Goal: Task Accomplishment & Management: Complete application form

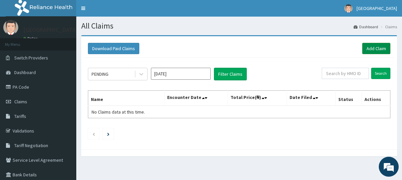
click at [374, 47] on link "Add Claim" at bounding box center [377, 48] width 28 height 11
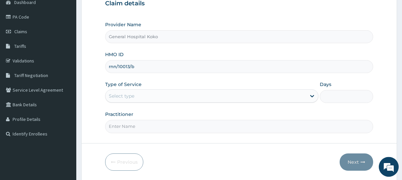
scroll to position [85, 0]
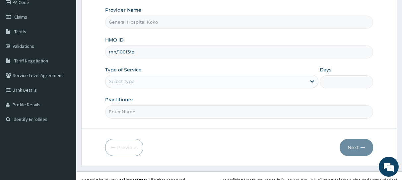
type input "rnn/10013/b"
click at [155, 79] on div "Select type" at bounding box center [206, 81] width 201 height 11
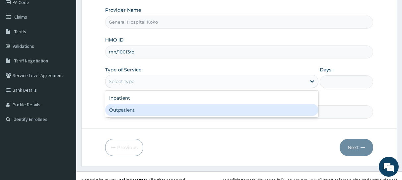
click at [135, 109] on div "Outpatient" at bounding box center [211, 110] width 213 height 12
type input "1"
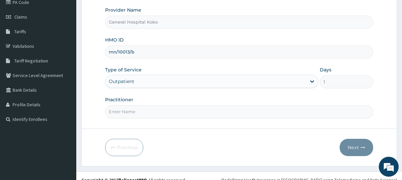
click at [159, 115] on input "Practitioner" at bounding box center [239, 111] width 268 height 13
type input "[PERSON_NAME]"
click at [356, 149] on button "Next" at bounding box center [357, 147] width 34 height 17
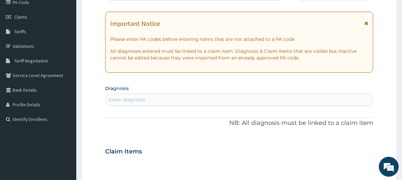
click at [356, 149] on div "Claim Items" at bounding box center [239, 149] width 268 height 17
click at [150, 102] on div "Enter diagnosis" at bounding box center [240, 99] width 268 height 11
type input "[MEDICAL_DATA]"
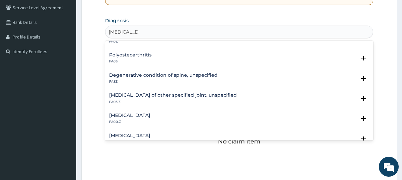
scroll to position [0, 0]
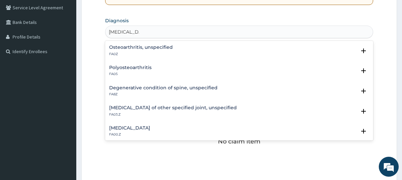
click at [135, 47] on h4 "Osteoarthritis, unspecified" at bounding box center [141, 47] width 64 height 5
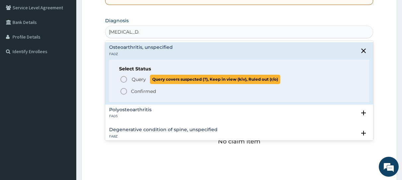
click at [122, 77] on icon "status option query" at bounding box center [124, 79] width 8 height 8
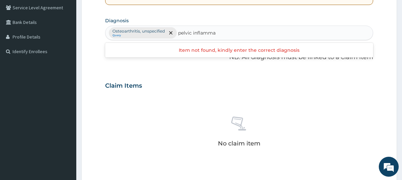
type input "pelvic inflamm"
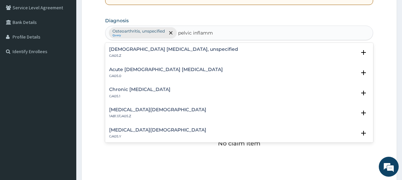
click at [146, 69] on h4 "Acute [DEMOGRAPHIC_DATA] [MEDICAL_DATA]" at bounding box center [166, 69] width 114 height 5
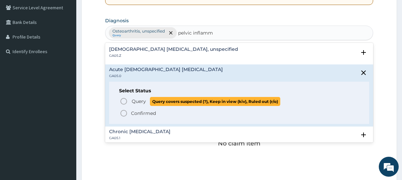
click at [123, 102] on icon "status option query" at bounding box center [124, 101] width 8 height 8
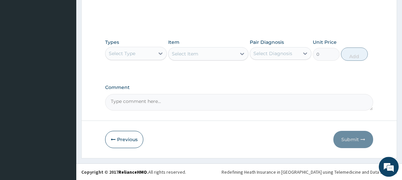
scroll to position [299, 0]
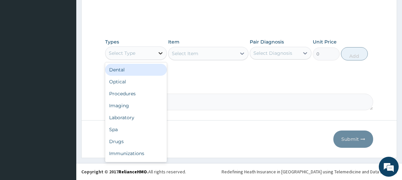
click at [160, 52] on icon at bounding box center [160, 53] width 7 height 7
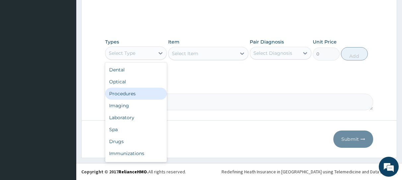
click at [122, 94] on div "Procedures" at bounding box center [136, 94] width 62 height 12
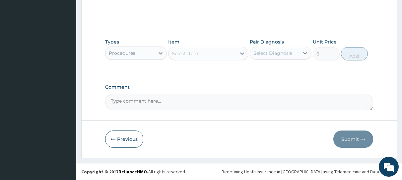
click at [210, 52] on div "Select Item" at bounding box center [203, 53] width 68 height 11
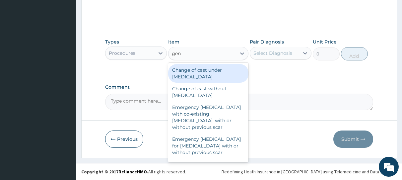
type input "gene"
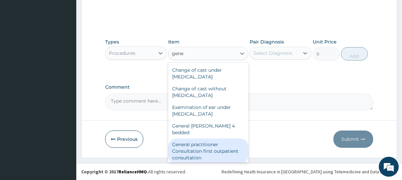
click at [204, 142] on div "General practitioner Consultation first outpatient consultation" at bounding box center [208, 150] width 80 height 25
type input "3547.5"
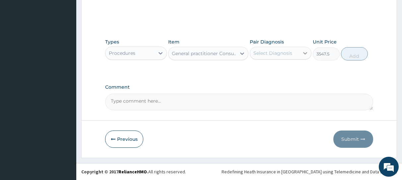
click at [305, 53] on icon at bounding box center [305, 53] width 7 height 7
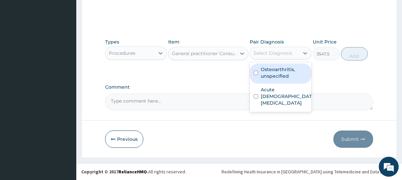
click at [257, 73] on input "checkbox" at bounding box center [256, 73] width 4 height 4
checkbox input "true"
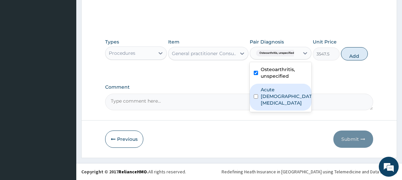
click at [256, 97] on input "checkbox" at bounding box center [256, 96] width 4 height 4
checkbox input "true"
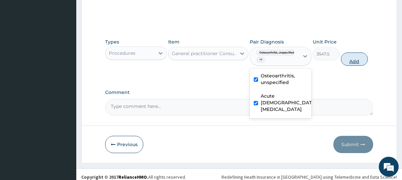
click at [356, 60] on button "Add" at bounding box center [354, 58] width 27 height 13
type input "0"
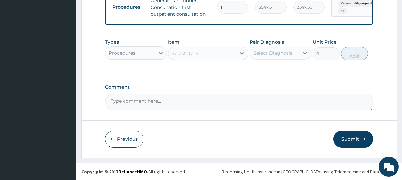
scroll to position [276, 0]
click at [160, 53] on icon at bounding box center [160, 53] width 7 height 7
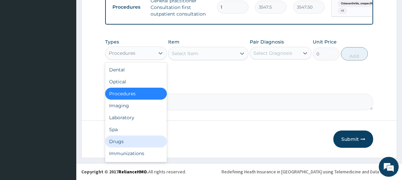
click at [129, 143] on div "Drugs" at bounding box center [136, 141] width 62 height 12
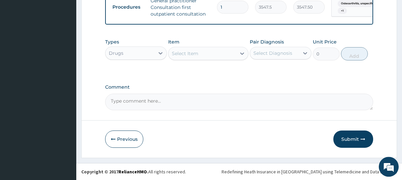
click at [213, 56] on div "Select Item" at bounding box center [203, 53] width 68 height 11
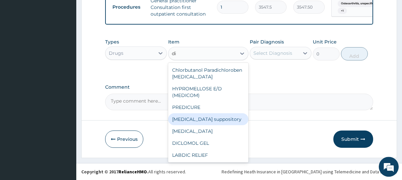
type input "d"
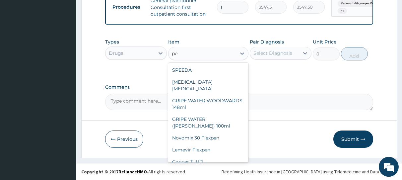
type input "p"
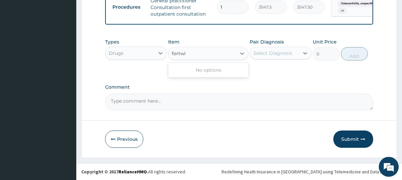
type input "fortwin"
click at [241, 53] on icon at bounding box center [242, 53] width 7 height 7
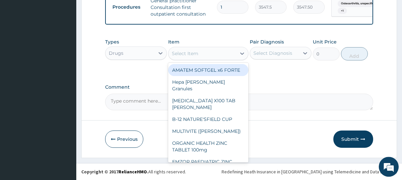
click at [204, 55] on div "Select Item" at bounding box center [203, 53] width 68 height 11
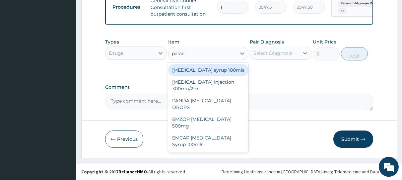
type input "parace"
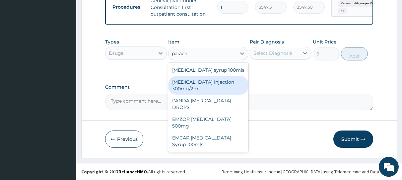
click at [197, 84] on div "[MEDICAL_DATA] Injection 300mg/2ml" at bounding box center [208, 85] width 80 height 19
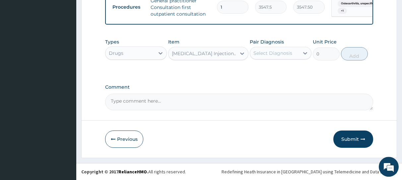
type input "260.15"
click at [307, 54] on icon at bounding box center [305, 53] width 4 height 2
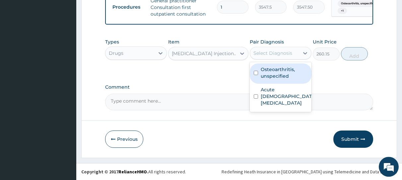
click at [257, 72] on input "checkbox" at bounding box center [256, 73] width 4 height 4
checkbox input "true"
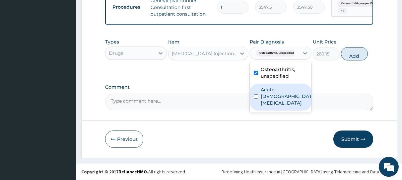
click at [255, 97] on input "checkbox" at bounding box center [256, 96] width 4 height 4
checkbox input "true"
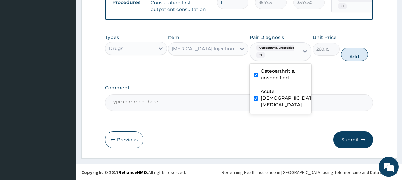
click at [350, 60] on button "Add" at bounding box center [354, 54] width 27 height 13
type input "0"
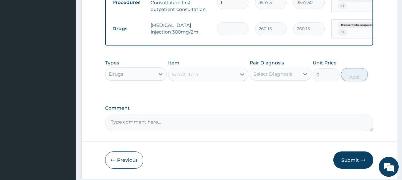
type input "0.00"
type input "3"
type input "780.45"
type input "0.00"
type input "2"
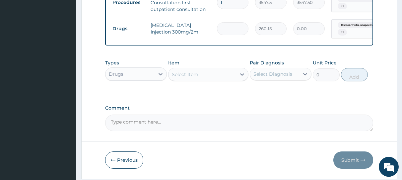
type input "520.30"
type input "2"
click at [240, 78] on icon at bounding box center [242, 74] width 7 height 7
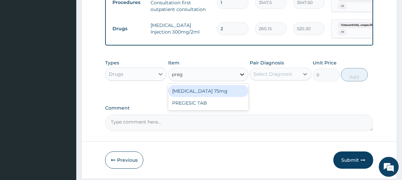
type input "prega"
click at [214, 97] on div "[MEDICAL_DATA] 75mg" at bounding box center [208, 91] width 80 height 12
type input "295.625"
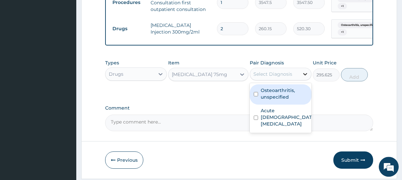
click at [304, 77] on icon at bounding box center [305, 74] width 7 height 7
click at [256, 96] on input "checkbox" at bounding box center [256, 94] width 4 height 4
checkbox input "true"
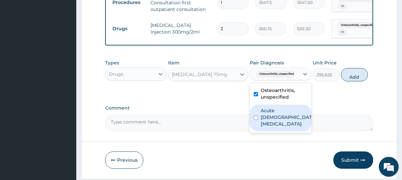
click at [256, 120] on input "checkbox" at bounding box center [256, 118] width 4 height 4
checkbox input "true"
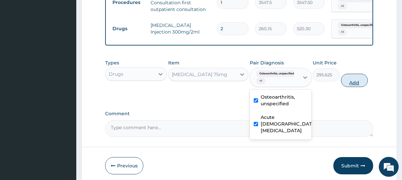
click at [352, 87] on button "Add" at bounding box center [354, 80] width 27 height 13
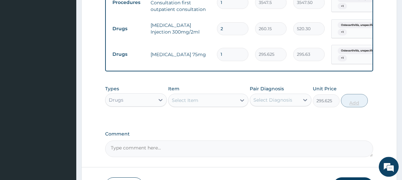
type input "0"
type input "10"
type input "2956.25"
type input "10"
click at [200, 105] on div "Select Item" at bounding box center [203, 100] width 68 height 11
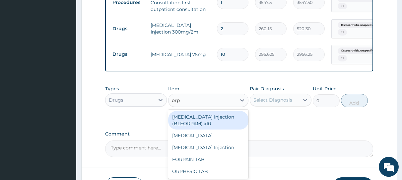
type input "orph"
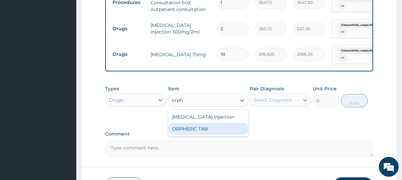
click at [205, 135] on div "ORPHESIC TAB" at bounding box center [208, 129] width 80 height 12
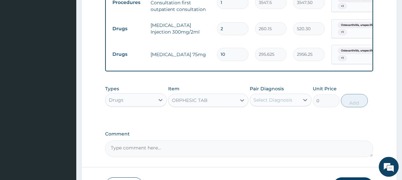
type input "106.425"
click at [304, 101] on icon at bounding box center [305, 100] width 4 height 2
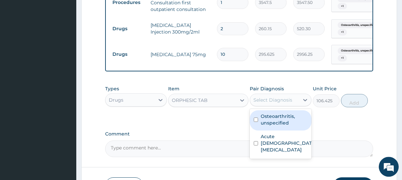
click at [256, 122] on input "checkbox" at bounding box center [256, 120] width 4 height 4
checkbox input "true"
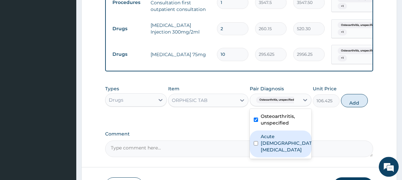
click at [257, 145] on input "checkbox" at bounding box center [256, 143] width 4 height 4
checkbox input "true"
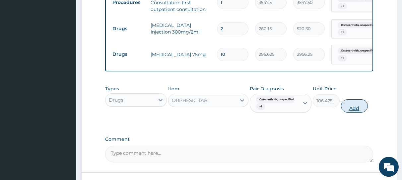
click at [356, 113] on button "Add" at bounding box center [354, 105] width 27 height 13
type input "0"
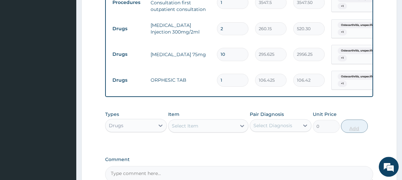
type input "0.00"
type input "2"
type input "212.85"
type input "21"
type input "2234.92"
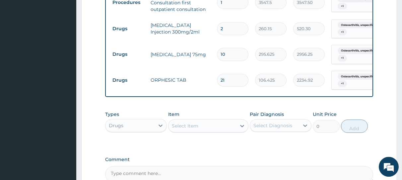
type input "21"
click at [207, 129] on div "Select Item" at bounding box center [203, 126] width 68 height 11
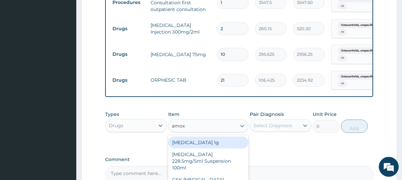
type input "amoxi"
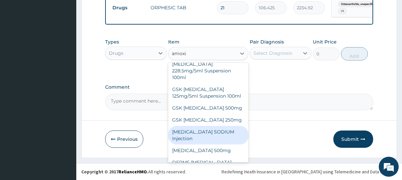
scroll to position [25, 0]
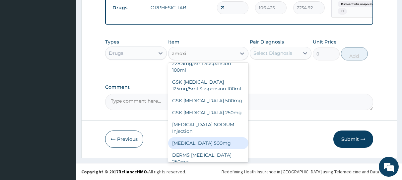
click at [207, 145] on div "[MEDICAL_DATA] 500mg" at bounding box center [208, 143] width 80 height 12
type input "70.95"
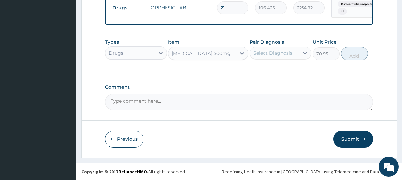
click at [227, 51] on div "[MEDICAL_DATA] 500mg" at bounding box center [203, 53] width 68 height 11
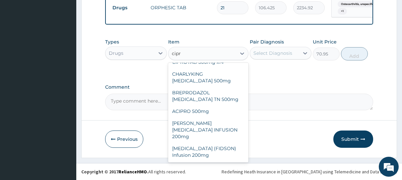
type input "[MEDICAL_DATA]"
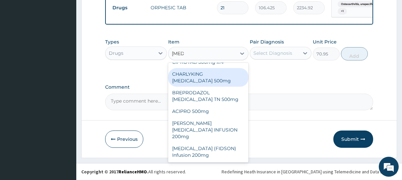
click at [209, 80] on div "CHARLYKING [MEDICAL_DATA] 500mg" at bounding box center [208, 77] width 80 height 19
type input "177.375"
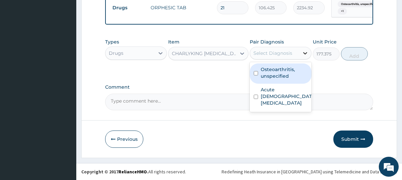
click at [305, 52] on icon at bounding box center [305, 53] width 7 height 7
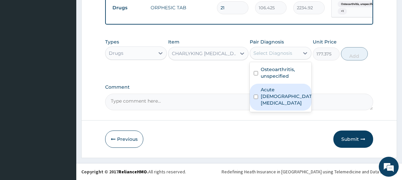
click at [258, 98] on input "checkbox" at bounding box center [256, 97] width 4 height 4
checkbox input "true"
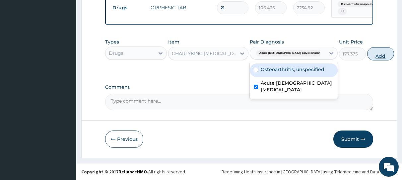
click at [368, 56] on button "Add" at bounding box center [381, 53] width 27 height 13
type input "0"
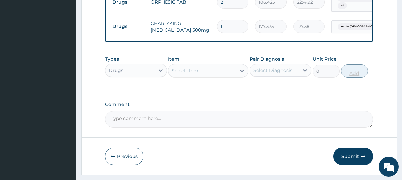
type input "10"
type input "1773.75"
type input "10"
click at [202, 75] on div "Select Item" at bounding box center [203, 70] width 68 height 11
type input "dorcyxycline"
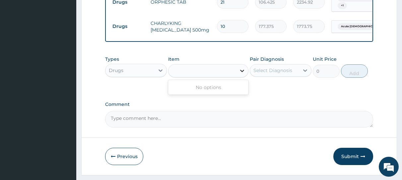
click at [242, 74] on icon at bounding box center [242, 70] width 7 height 7
click at [220, 76] on div "Select Item" at bounding box center [203, 70] width 68 height 11
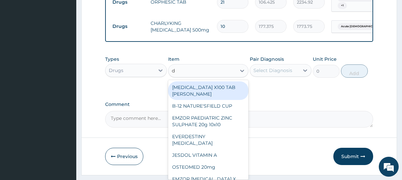
type input "do"
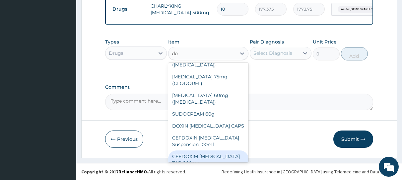
scroll to position [179, 0]
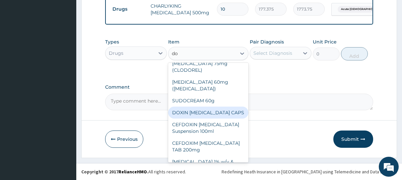
click at [218, 107] on div "DOXIN [MEDICAL_DATA] CAPS" at bounding box center [208, 113] width 80 height 12
type input "59.125"
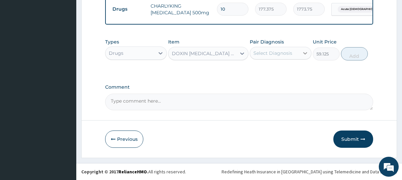
click at [304, 53] on icon at bounding box center [305, 53] width 4 height 2
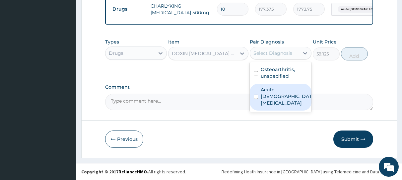
click at [255, 97] on input "checkbox" at bounding box center [256, 97] width 4 height 4
checkbox input "true"
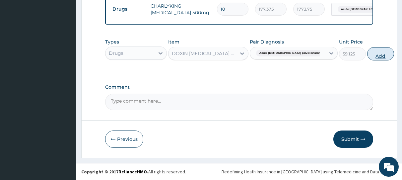
click at [368, 54] on button "Add" at bounding box center [381, 53] width 27 height 13
type input "0"
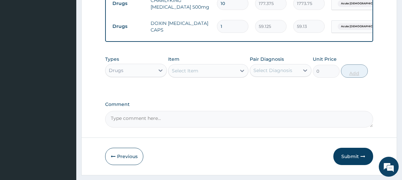
type input "0.00"
type input "2"
type input "118.25"
type input "20"
type input "1182.50"
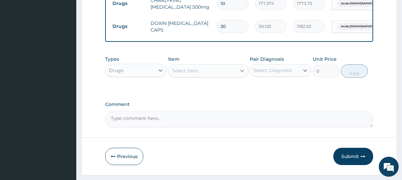
type input "20"
click at [242, 74] on icon at bounding box center [242, 70] width 7 height 7
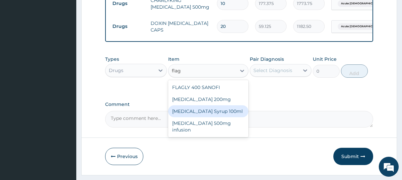
type input "flag"
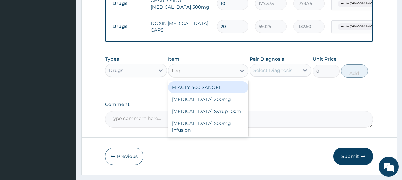
click at [216, 92] on div "FLAGLY 400 SANOFI" at bounding box center [208, 87] width 80 height 12
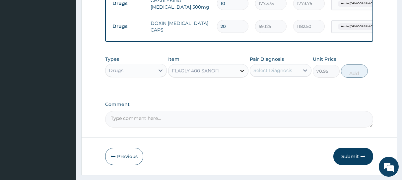
click at [241, 74] on icon at bounding box center [242, 70] width 7 height 7
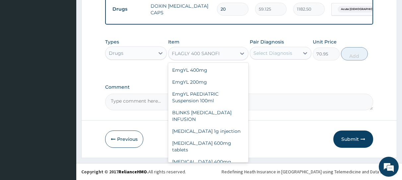
scroll to position [7613, 0]
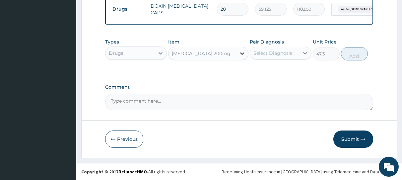
click at [242, 53] on icon at bounding box center [242, 53] width 7 height 7
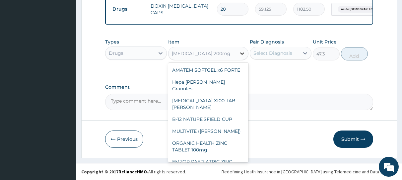
scroll to position [7589, 0]
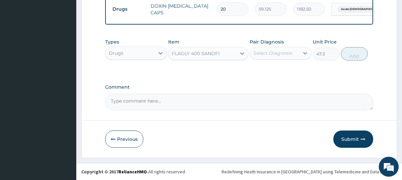
type input "70.95"
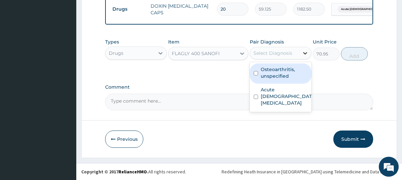
click at [303, 53] on icon at bounding box center [305, 53] width 7 height 7
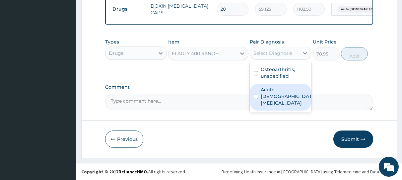
click at [256, 96] on input "checkbox" at bounding box center [256, 97] width 4 height 4
checkbox input "true"
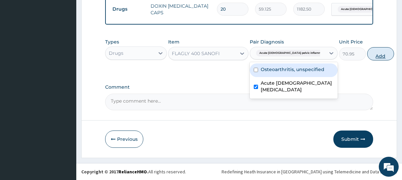
click at [368, 55] on button "Add" at bounding box center [381, 53] width 27 height 13
type input "0"
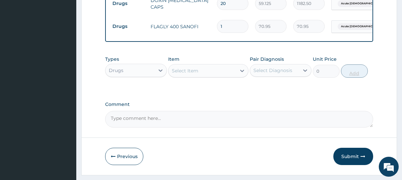
type input "15"
type input "1064.25"
type input "15"
click at [241, 74] on icon at bounding box center [242, 70] width 7 height 7
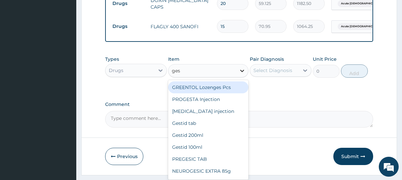
type input "gest"
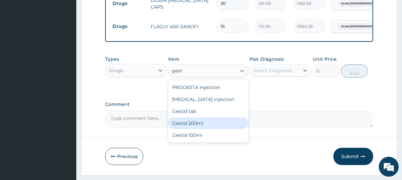
click at [211, 129] on div "Gestid 200ml" at bounding box center [208, 123] width 80 height 12
type input "1064.25"
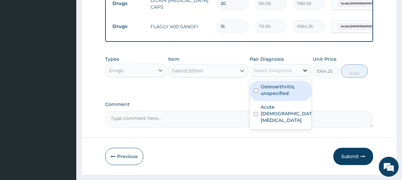
click at [304, 72] on icon at bounding box center [305, 70] width 4 height 2
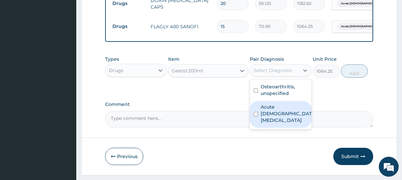
click at [255, 116] on input "checkbox" at bounding box center [256, 114] width 4 height 4
checkbox input "true"
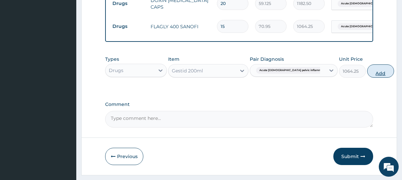
click at [368, 76] on button "Add" at bounding box center [381, 70] width 27 height 13
type input "0"
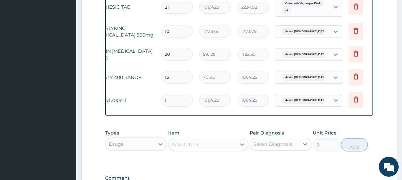
scroll to position [0, 58]
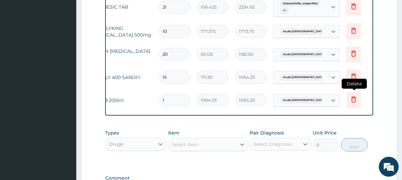
click at [355, 102] on icon at bounding box center [354, 100] width 5 height 6
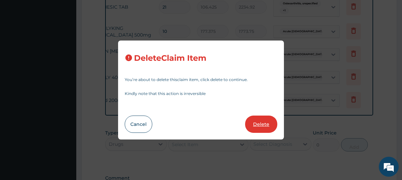
click at [263, 123] on button "Delete" at bounding box center [261, 124] width 32 height 17
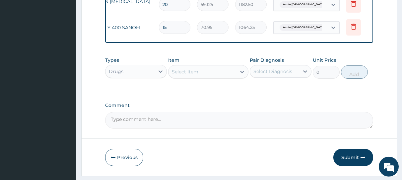
scroll to position [399, 0]
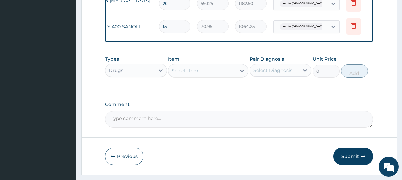
click at [220, 75] on div "Select Item" at bounding box center [203, 70] width 68 height 11
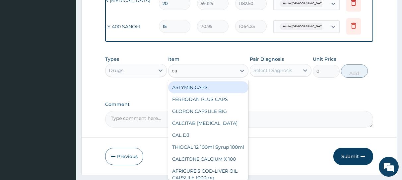
type input "cal"
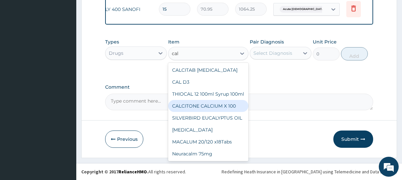
scroll to position [0, 0]
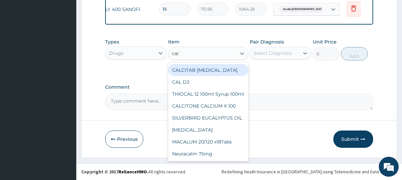
click at [187, 72] on div "CALCITAB [MEDICAL_DATA]" at bounding box center [208, 70] width 80 height 12
type input "82.775"
click at [187, 72] on div "Types Drugs Item option Gestid 200ml, selected. option CALCITAB [MEDICAL_DATA] …" at bounding box center [239, 54] width 268 height 39
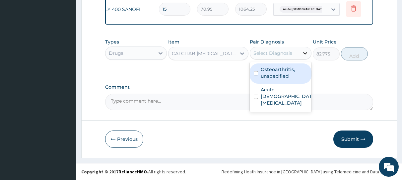
click at [305, 54] on icon at bounding box center [305, 53] width 4 height 2
click at [256, 71] on input "checkbox" at bounding box center [256, 73] width 4 height 4
checkbox input "true"
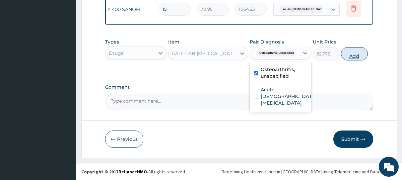
click at [353, 55] on button "Add" at bounding box center [354, 53] width 27 height 13
type input "0"
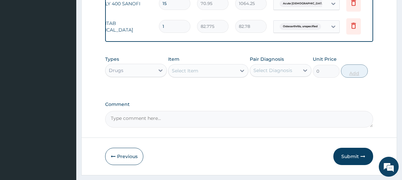
type input "14"
type input "1158.85"
type input "14"
click at [353, 162] on button "Submit" at bounding box center [354, 156] width 40 height 17
click at [351, 164] on button "Submit" at bounding box center [354, 156] width 40 height 17
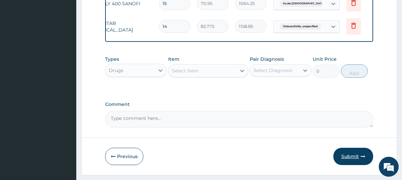
click at [352, 162] on button "Submit" at bounding box center [354, 156] width 40 height 17
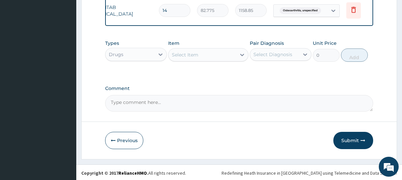
scroll to position [445, 0]
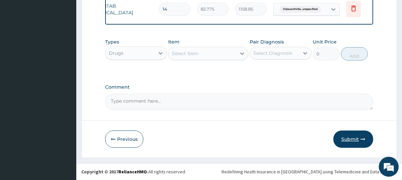
click at [356, 139] on button "Submit" at bounding box center [354, 138] width 40 height 17
click at [288, 135] on div "Previous Submit" at bounding box center [239, 138] width 268 height 17
click at [347, 140] on button "Submit" at bounding box center [354, 138] width 40 height 17
click at [364, 139] on icon "button" at bounding box center [363, 139] width 5 height 5
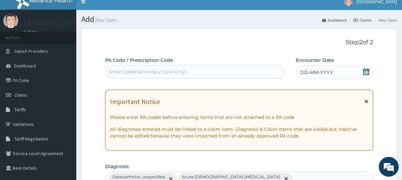
scroll to position [0, 0]
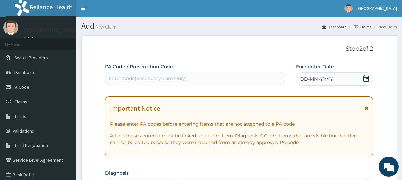
click at [337, 83] on div "DD-MM-YYYY" at bounding box center [334, 78] width 77 height 13
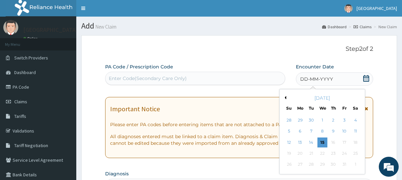
click at [286, 98] on button "Previous Month" at bounding box center [284, 97] width 3 height 3
click at [346, 133] on div "12" at bounding box center [345, 131] width 10 height 10
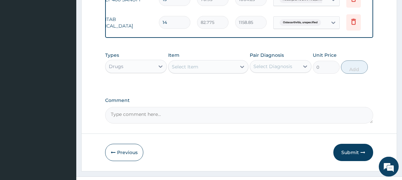
scroll to position [445, 0]
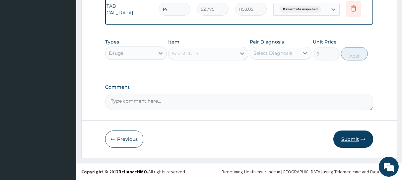
click at [353, 141] on button "Submit" at bounding box center [354, 138] width 40 height 17
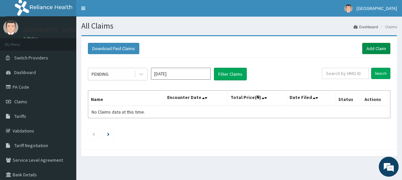
click at [375, 48] on link "Add Claim" at bounding box center [377, 48] width 28 height 11
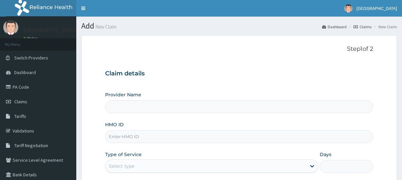
scroll to position [62, 0]
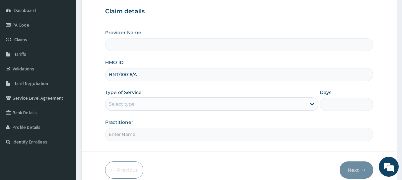
type input "HNT/10018/A"
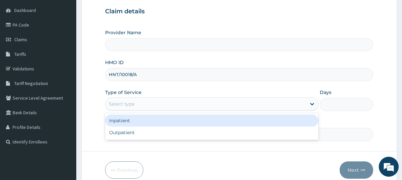
click at [151, 104] on div "Select type" at bounding box center [206, 104] width 201 height 11
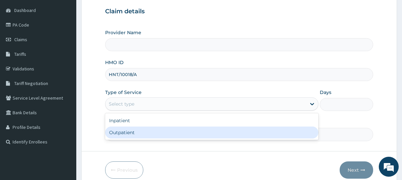
click at [136, 134] on div "Outpatient" at bounding box center [211, 132] width 213 height 12
type input "1"
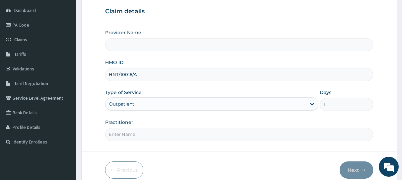
click at [163, 137] on input "Practitioner" at bounding box center [239, 134] width 268 height 13
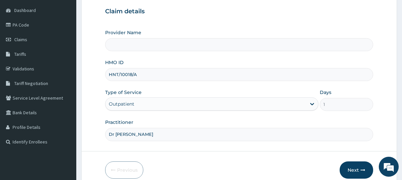
type input "[PERSON_NAME]"
type input "General Hospital Koko"
type input "[PERSON_NAME]"
click at [359, 169] on button "Next" at bounding box center [357, 169] width 34 height 17
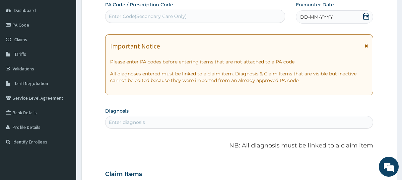
click at [353, 16] on div "DD-MM-YYYY" at bounding box center [334, 16] width 77 height 13
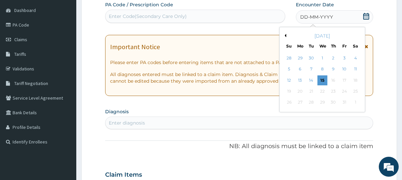
click at [286, 35] on button "Previous Month" at bounding box center [284, 35] width 3 height 3
click at [344, 69] on div "12" at bounding box center [345, 69] width 10 height 10
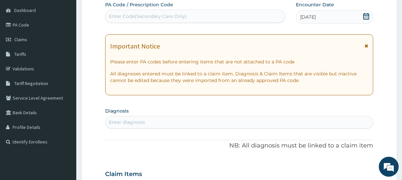
click at [126, 17] on div "Enter Code(Secondary Care Only)" at bounding box center [148, 16] width 78 height 7
click at [153, 123] on div "Enter diagnosis" at bounding box center [240, 122] width 268 height 11
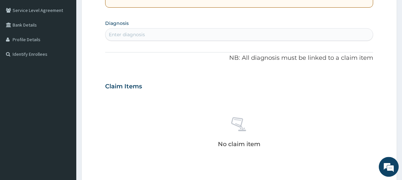
scroll to position [158, 0]
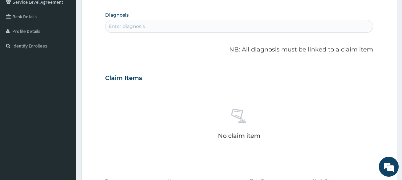
type input "n"
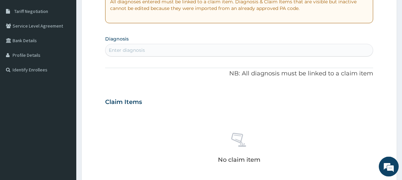
scroll to position [141, 0]
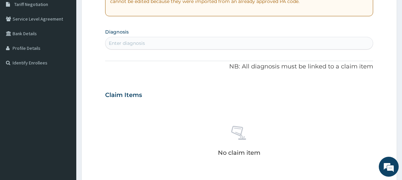
click at [152, 42] on div "Enter diagnosis" at bounding box center [240, 43] width 268 height 11
type input "neuropathic"
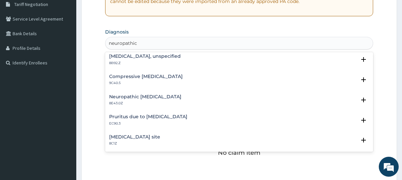
scroll to position [628, 0]
click at [167, 95] on h4 "Neuropathic pain, unspecified" at bounding box center [145, 96] width 72 height 5
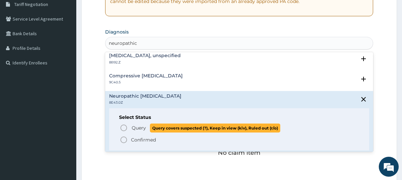
click at [124, 129] on icon "status option query" at bounding box center [124, 128] width 8 height 8
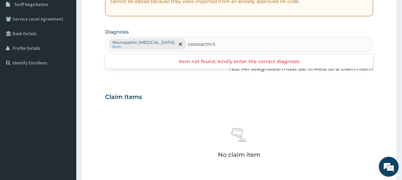
type input "[MEDICAL_DATA]"
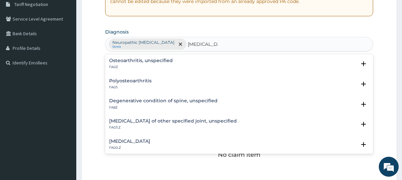
click at [139, 59] on h4 "Osteoarthritis, unspecified" at bounding box center [141, 60] width 64 height 5
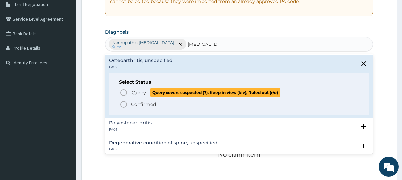
click at [124, 93] on icon "status option query" at bounding box center [124, 93] width 8 height 8
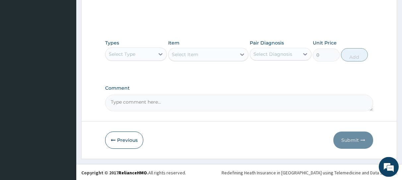
scroll to position [299, 0]
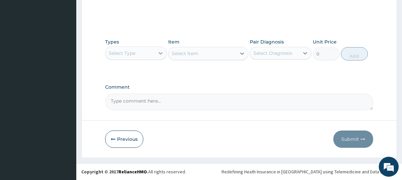
click at [160, 52] on icon at bounding box center [160, 53] width 7 height 7
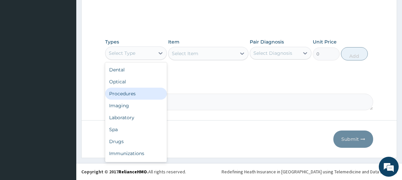
click at [131, 92] on div "Procedures" at bounding box center [136, 94] width 62 height 12
